Goal: Information Seeking & Learning: Compare options

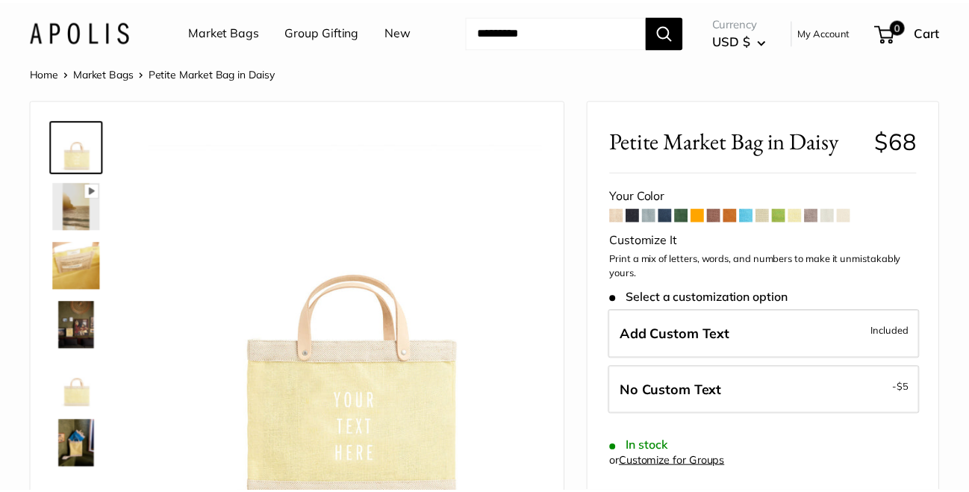
scroll to position [74, 0]
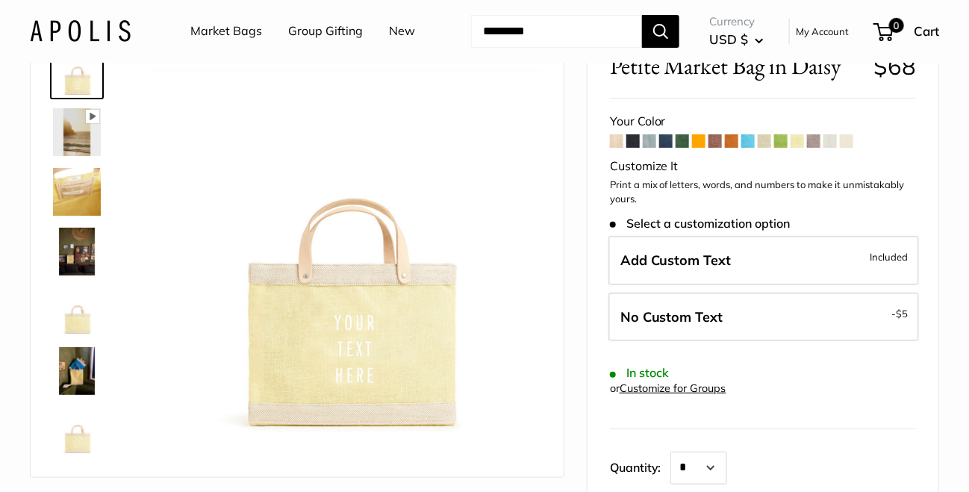
click at [620, 140] on span at bounding box center [616, 140] width 13 height 13
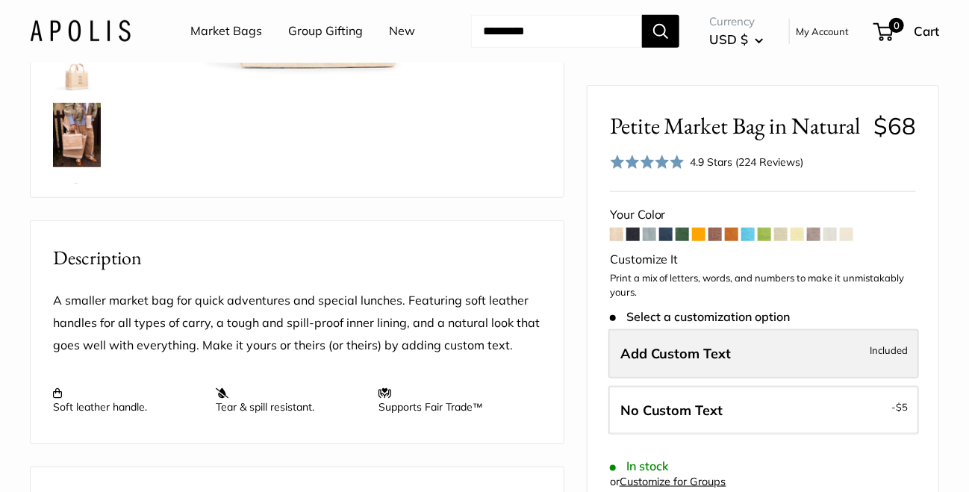
scroll to position [149, 0]
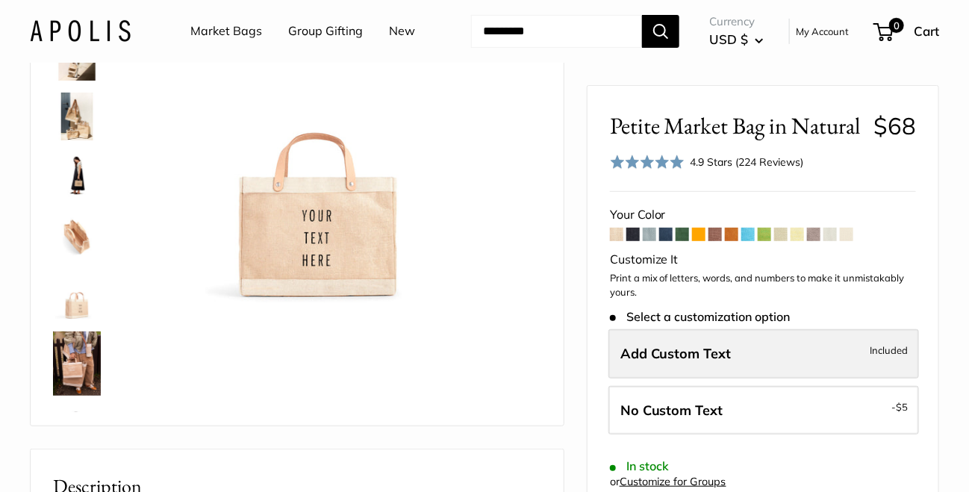
click at [744, 360] on label "Add Custom Text Included" at bounding box center [764, 353] width 311 height 49
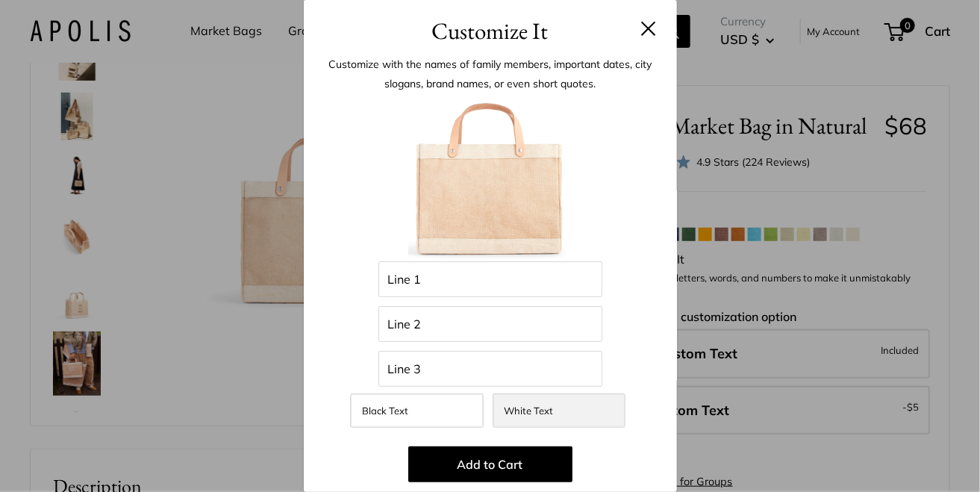
click at [529, 414] on span "White Text" at bounding box center [529, 411] width 49 height 12
click at [642, 28] on button at bounding box center [648, 28] width 15 height 15
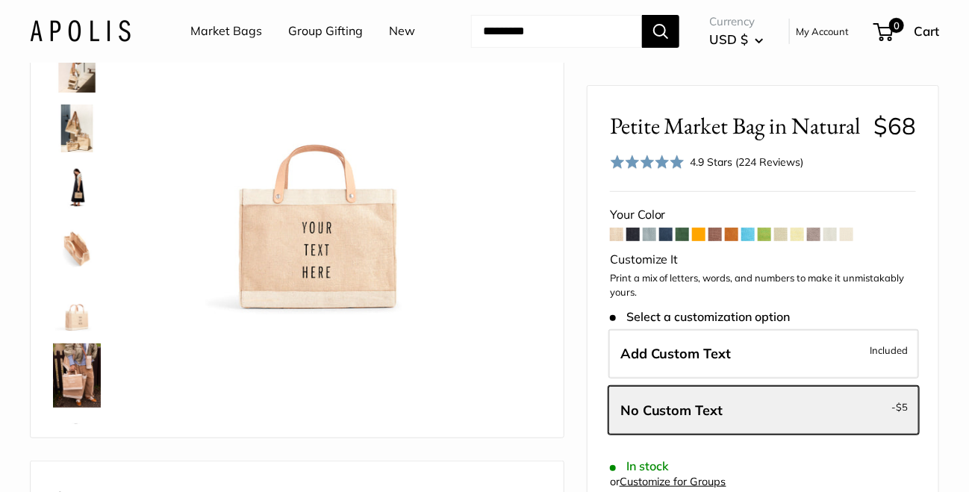
scroll to position [0, 0]
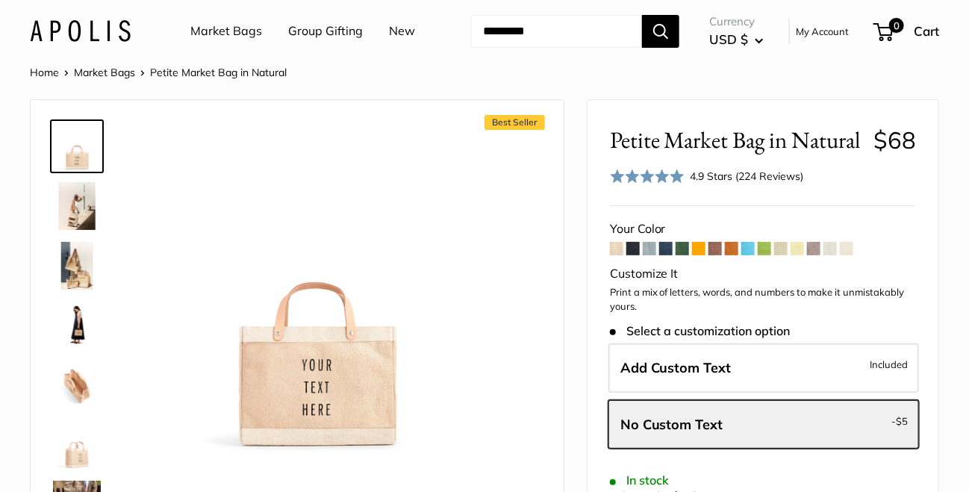
click at [102, 72] on link "Market Bags" at bounding box center [104, 72] width 61 height 13
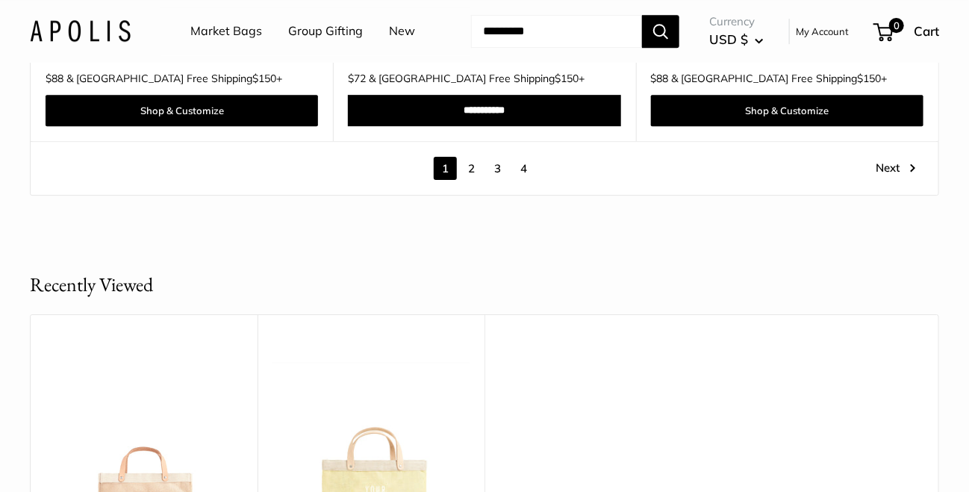
scroll to position [7989, 0]
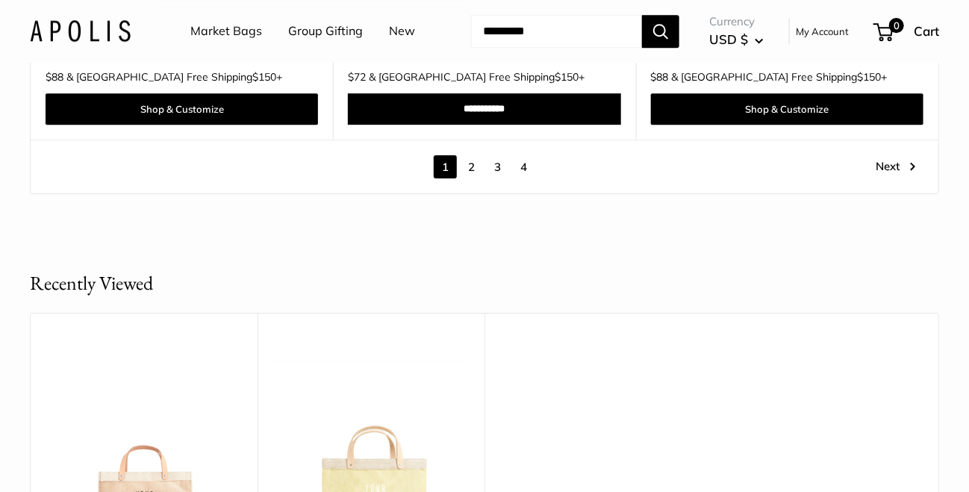
click at [478, 155] on link "2" at bounding box center [471, 166] width 23 height 23
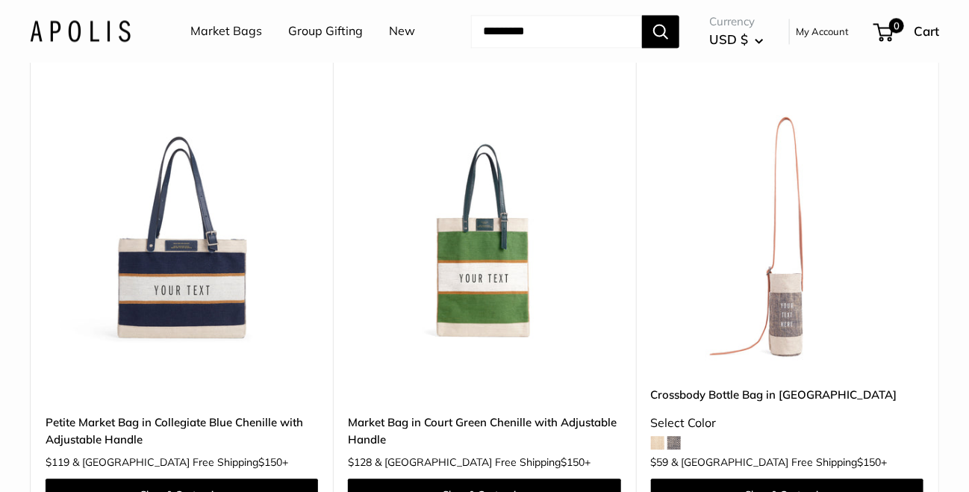
scroll to position [1286, 0]
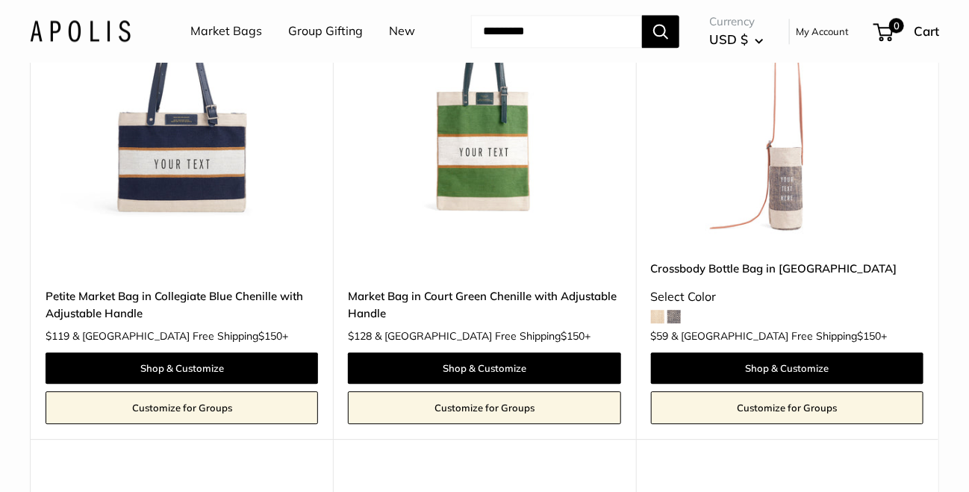
click at [732, 271] on link "Crossbody Bottle Bag in [GEOGRAPHIC_DATA]" at bounding box center [787, 268] width 273 height 17
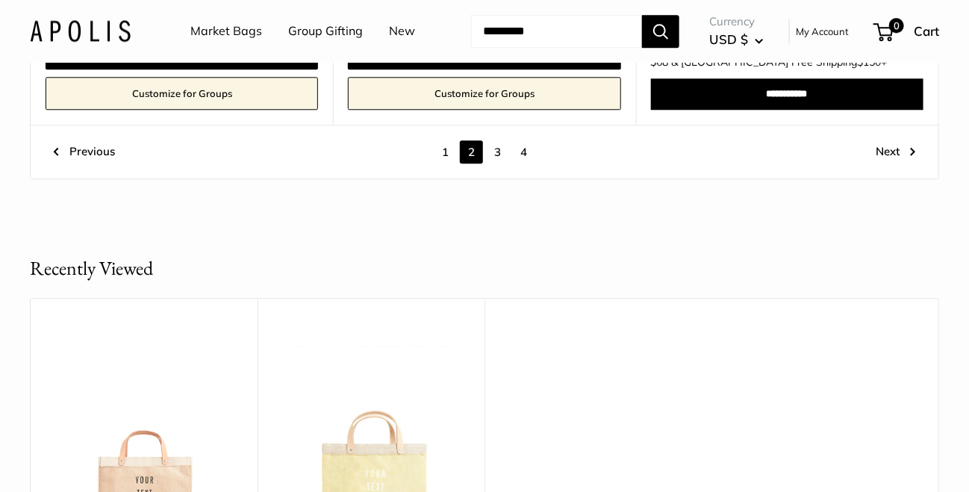
scroll to position [7708, 0]
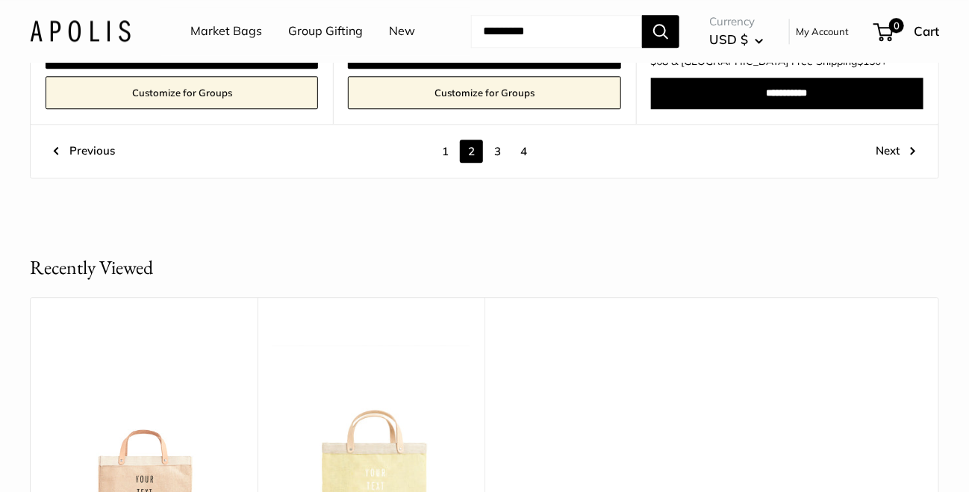
click at [502, 154] on link "3" at bounding box center [497, 151] width 23 height 23
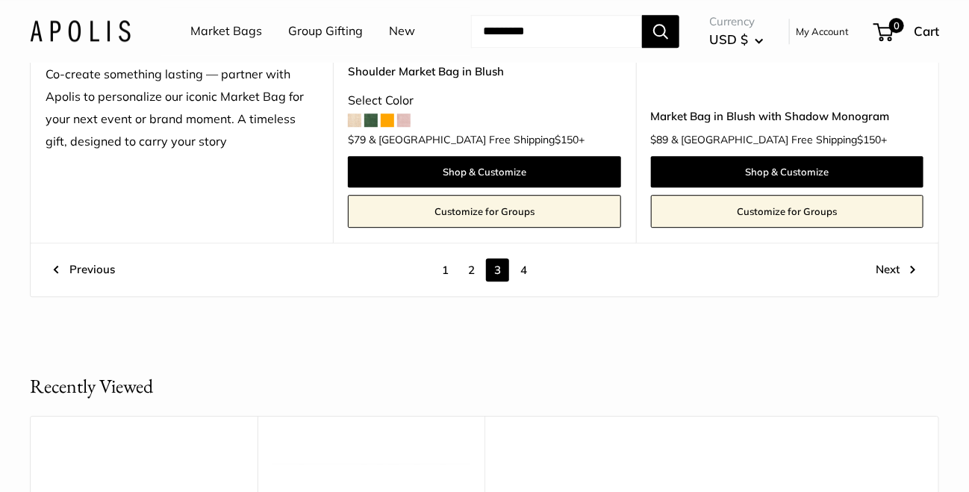
scroll to position [7782, 0]
click at [527, 258] on link "4" at bounding box center [523, 269] width 23 height 23
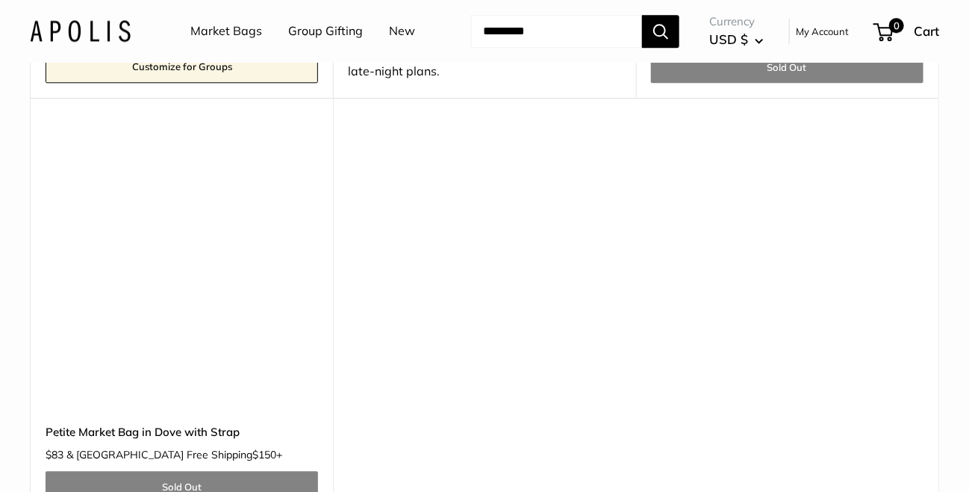
scroll to position [5842, 0]
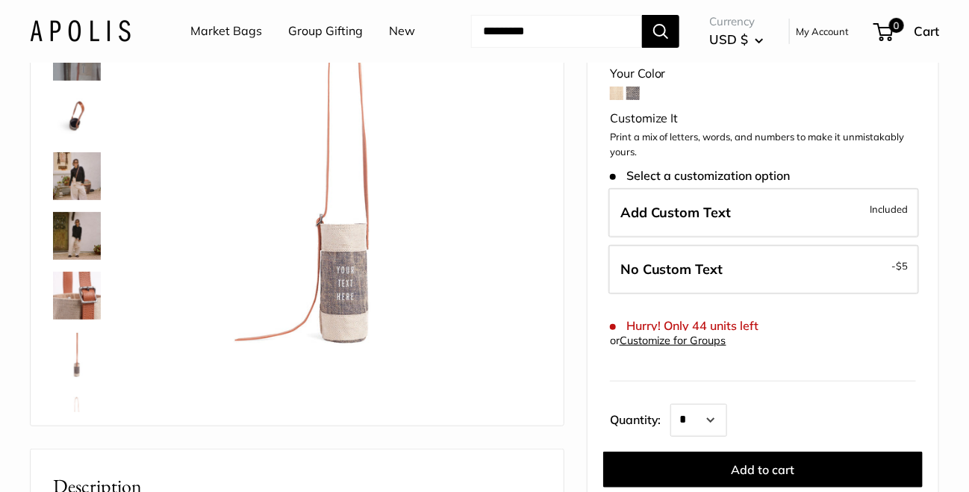
click at [82, 172] on img at bounding box center [77, 176] width 48 height 48
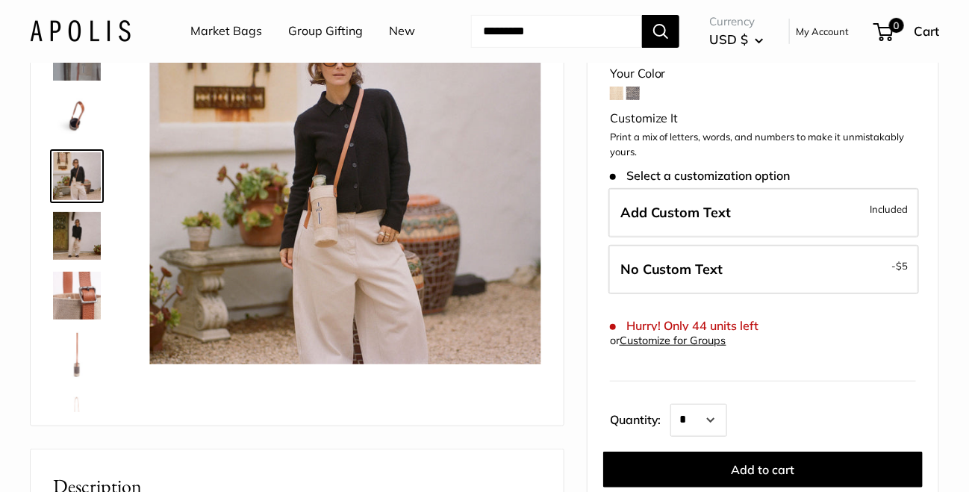
click at [87, 221] on img at bounding box center [77, 236] width 48 height 48
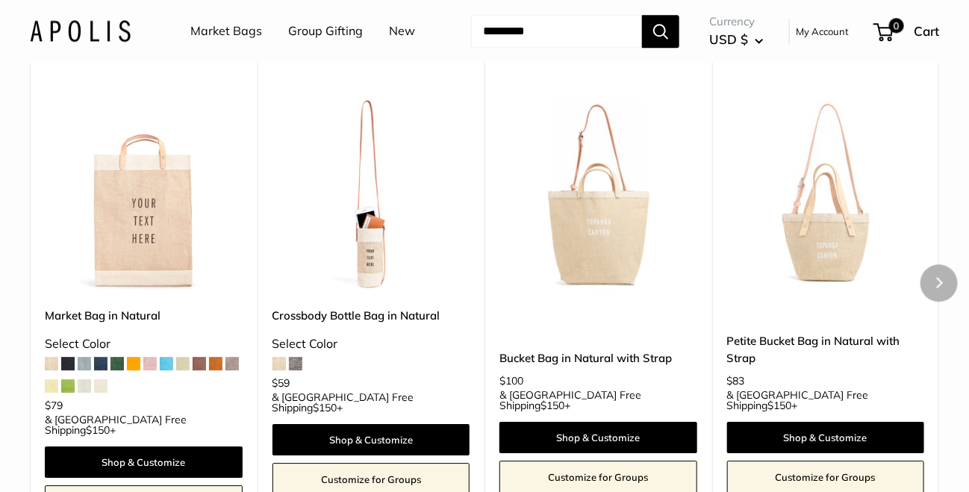
scroll to position [1493, 0]
